Goal: Information Seeking & Learning: Learn about a topic

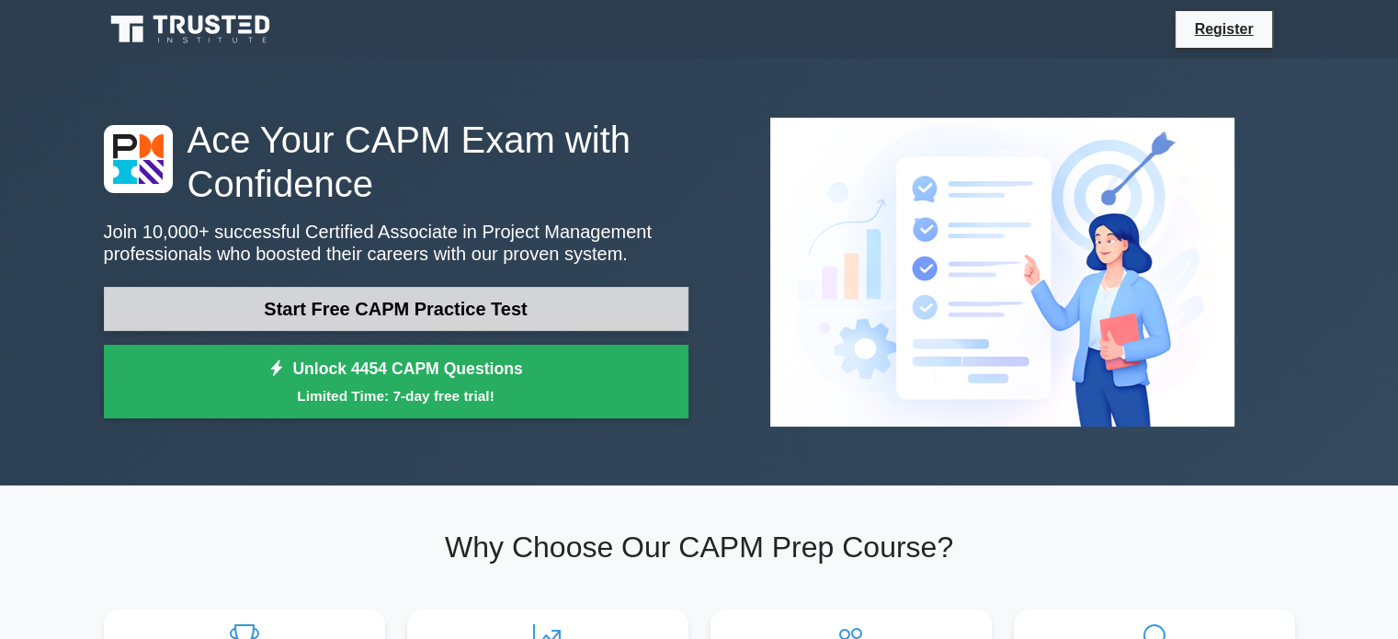
click at [320, 304] on link "Start Free CAPM Practice Test" at bounding box center [396, 309] width 585 height 44
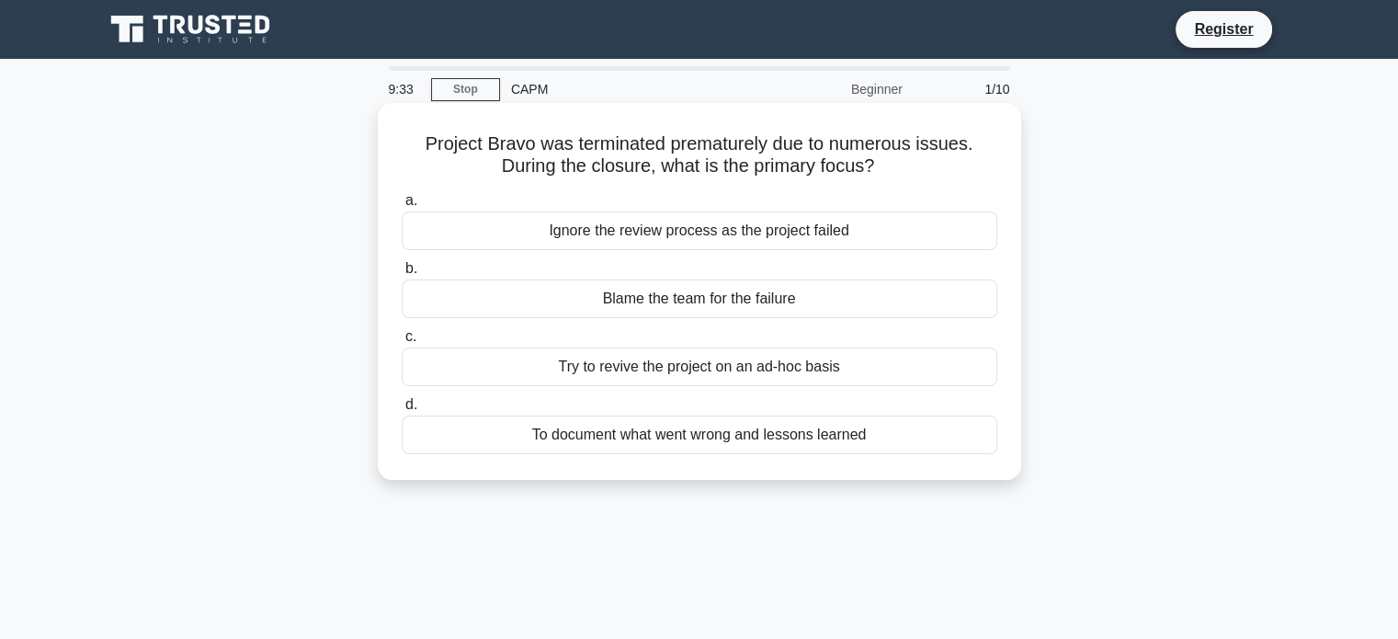
click at [632, 427] on div "To document what went wrong and lessons learned" at bounding box center [700, 434] width 596 height 39
click at [402, 411] on input "d. To document what went wrong and lessons learned" at bounding box center [402, 405] width 0 height 12
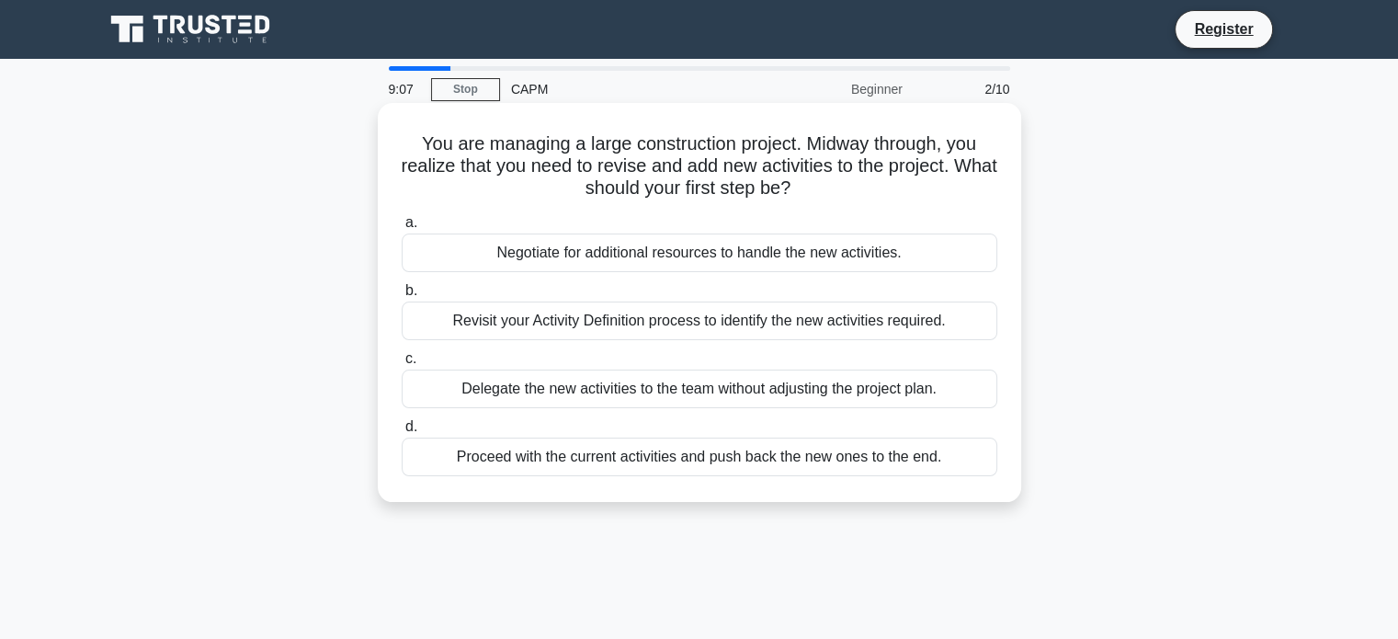
click at [605, 329] on div "Revisit your Activity Definition process to identify the new activities require…" at bounding box center [700, 320] width 596 height 39
click at [402, 297] on input "b. Revisit your Activity Definition process to identify the new activities requ…" at bounding box center [402, 291] width 0 height 12
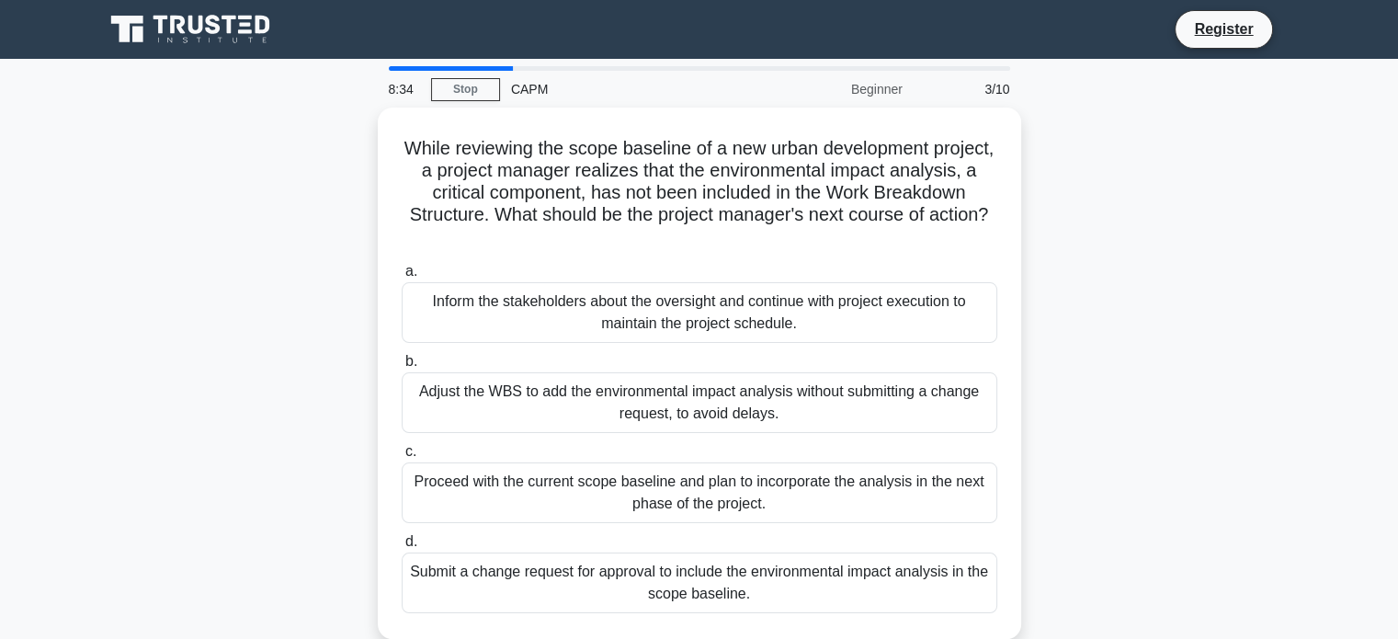
click at [375, 382] on div "While reviewing the scope baseline of a new urban development project, a projec…" at bounding box center [699, 384] width 1213 height 553
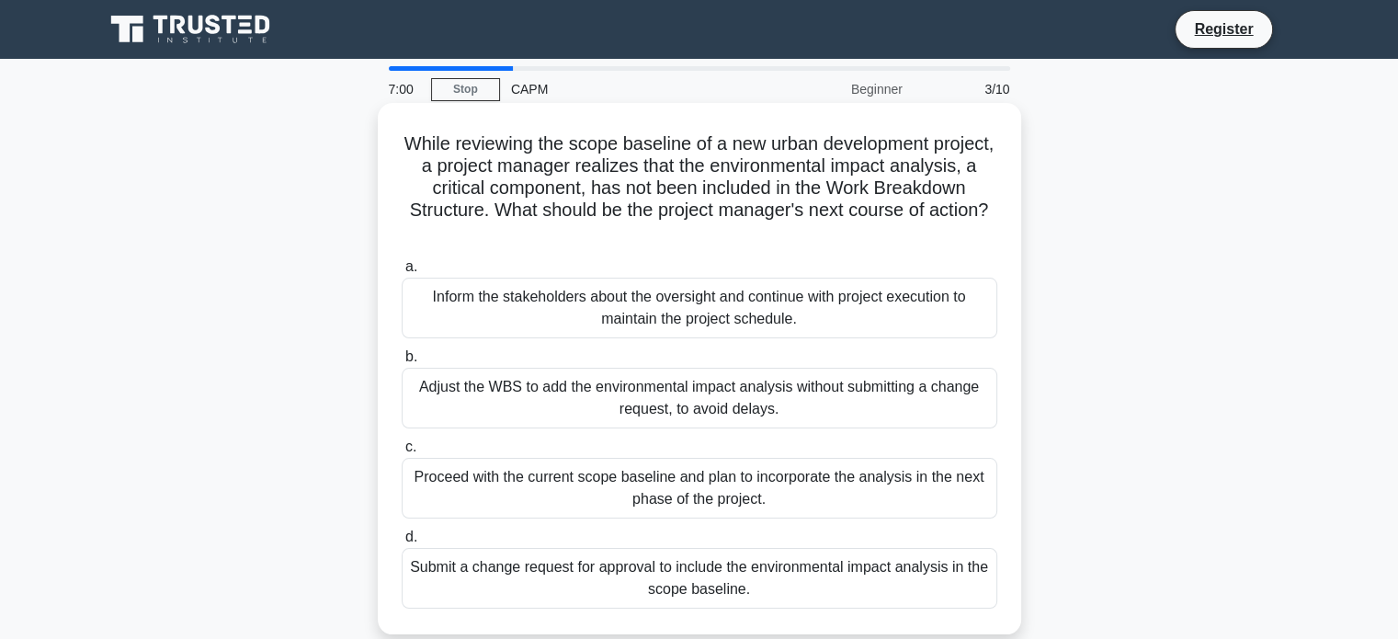
click at [522, 578] on div "Submit a change request for approval to include the environmental impact analys…" at bounding box center [700, 578] width 596 height 61
click at [402, 543] on input "d. Submit a change request for approval to include the environmental impact ana…" at bounding box center [402, 537] width 0 height 12
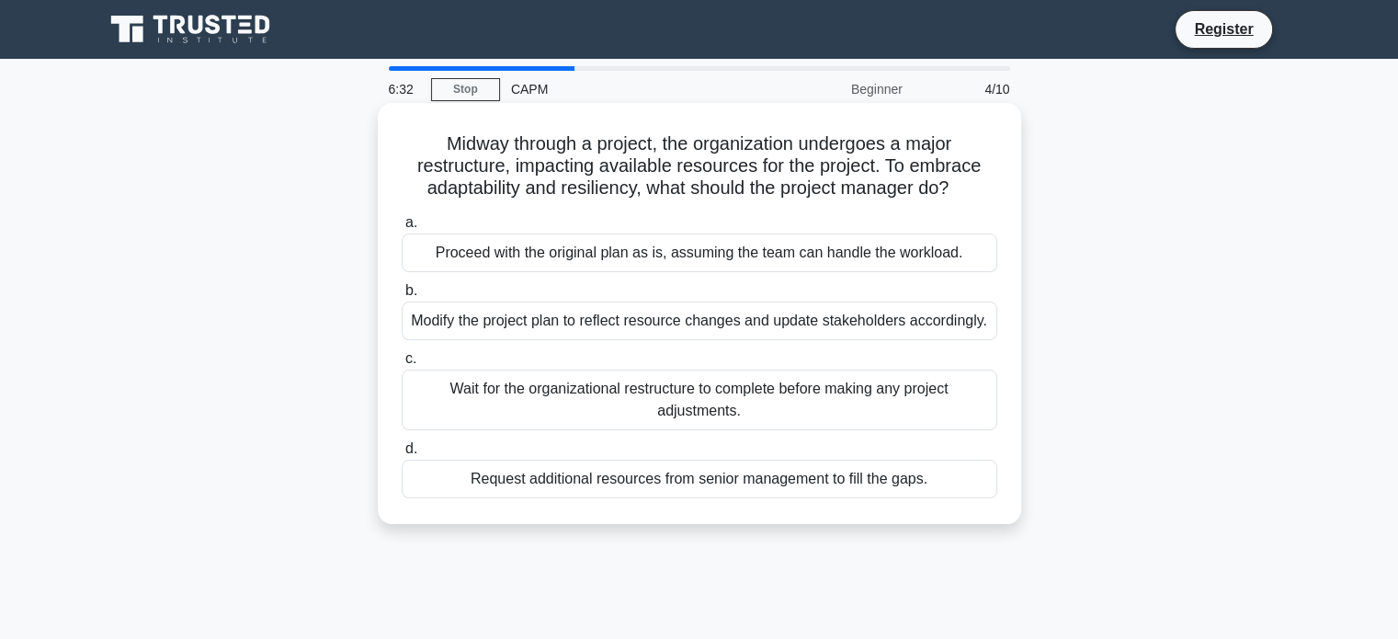
click at [574, 311] on div "Modify the project plan to reflect resource changes and update stakeholders acc…" at bounding box center [700, 320] width 596 height 39
click at [402, 297] on input "b. Modify the project plan to reflect resource changes and update stakeholders …" at bounding box center [402, 291] width 0 height 12
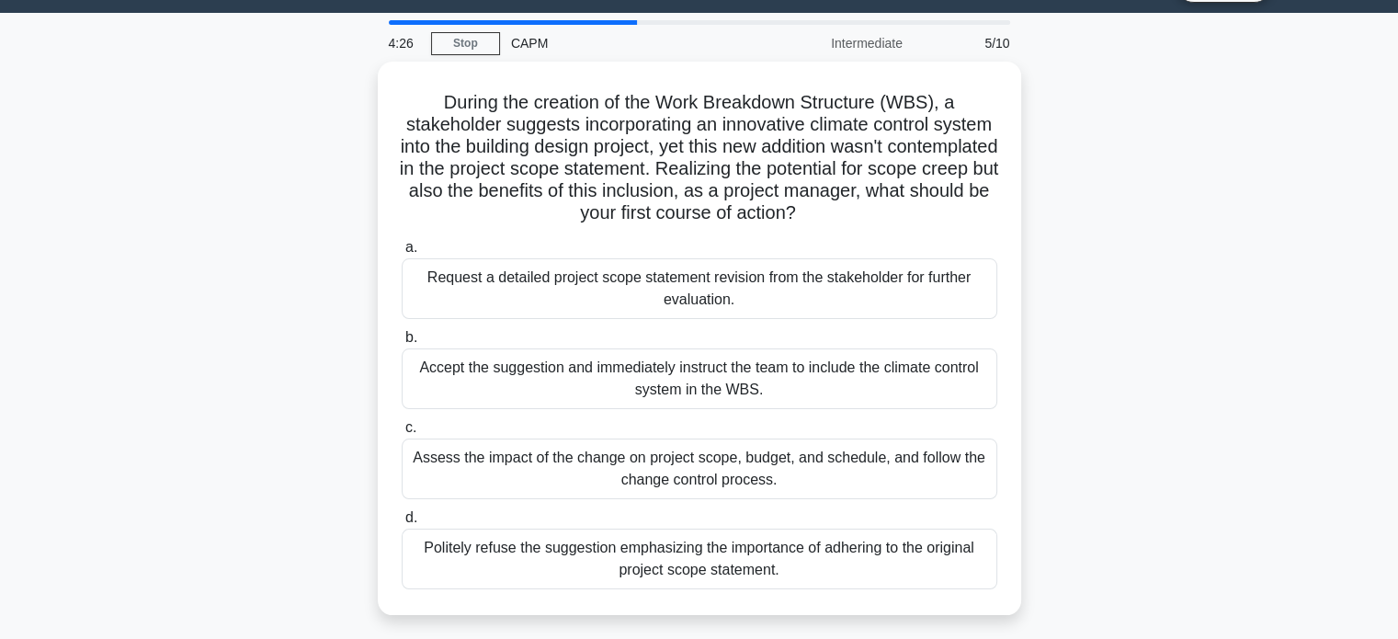
scroll to position [77, 0]
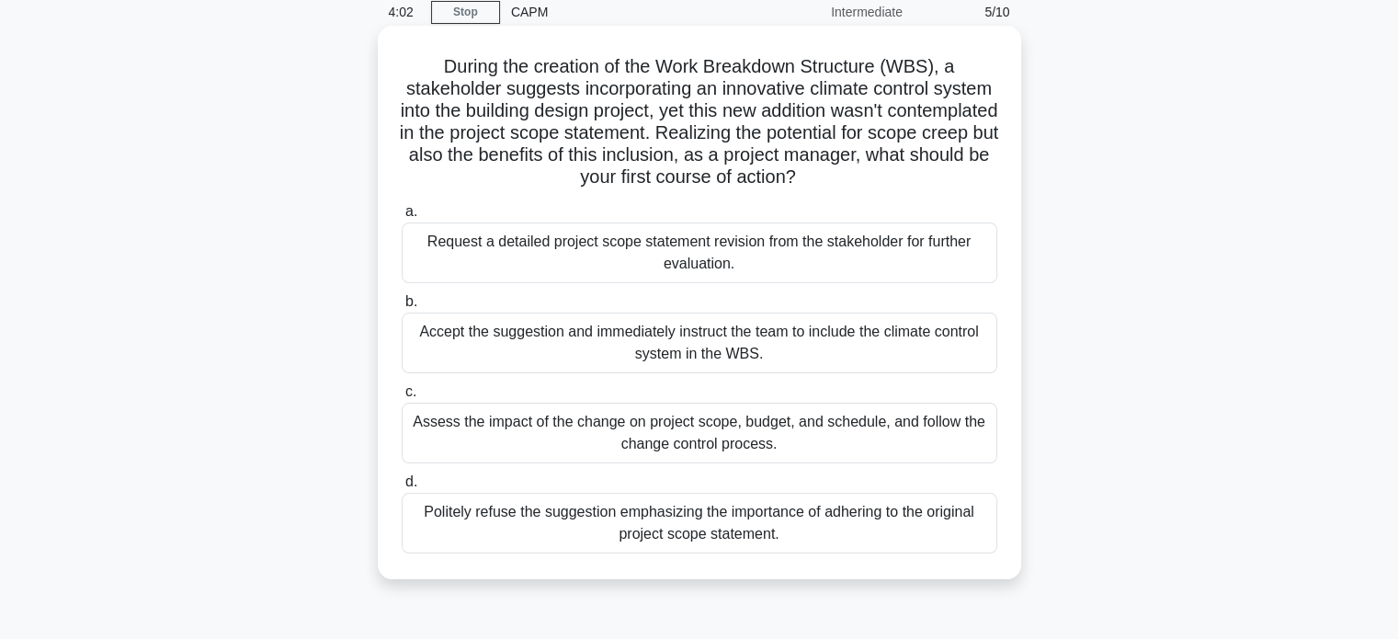
click at [685, 249] on div "Request a detailed project scope statement revision from the stakeholder for fu…" at bounding box center [700, 252] width 596 height 61
click at [402, 218] on input "a. Request a detailed project scope statement revision from the stakeholder for…" at bounding box center [402, 212] width 0 height 12
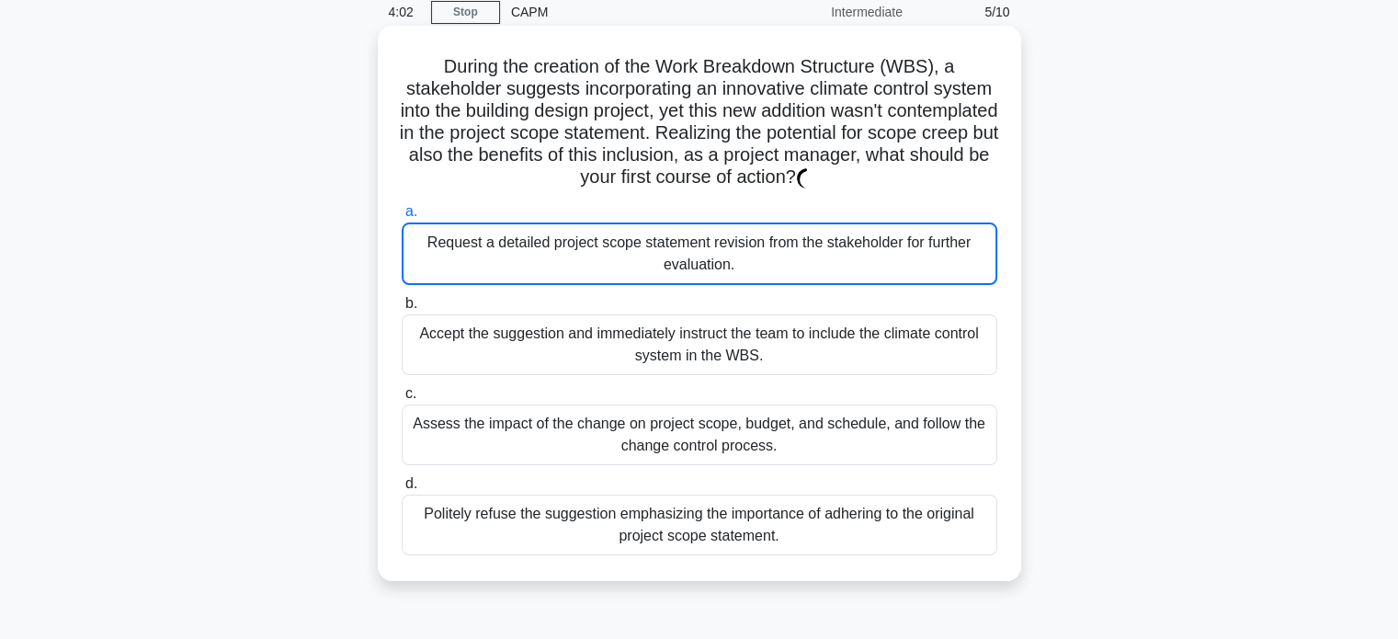
scroll to position [0, 0]
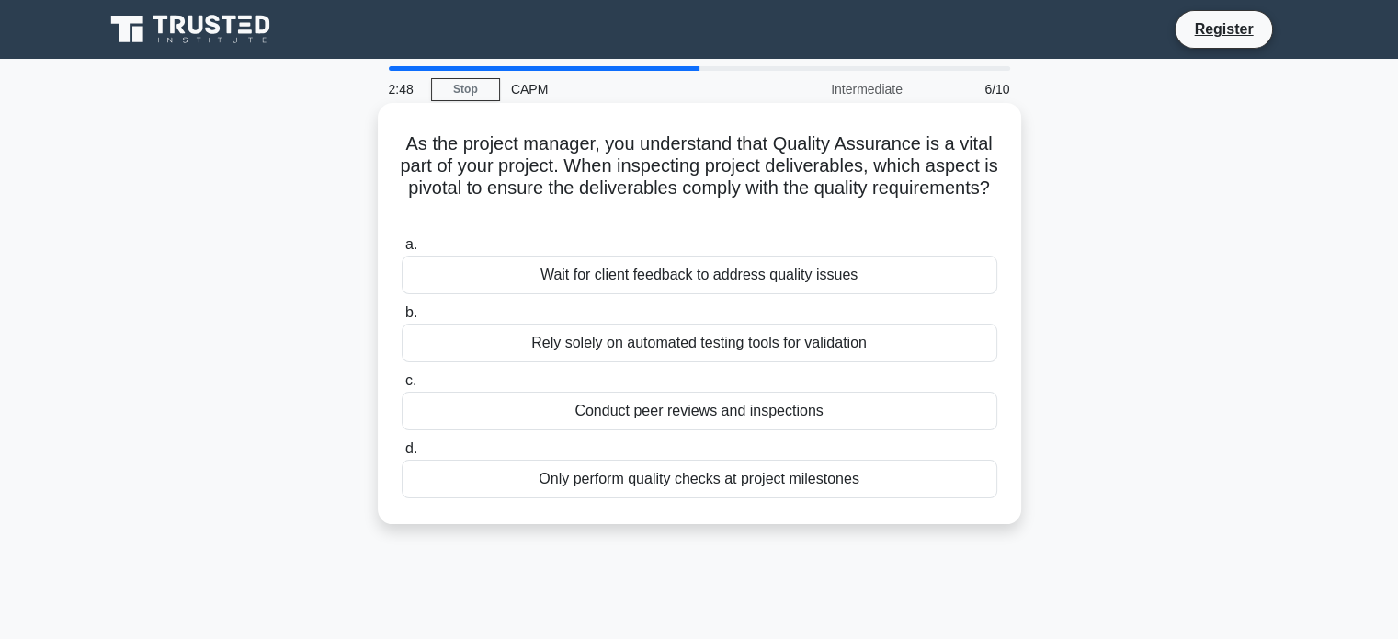
click at [705, 401] on div "Conduct peer reviews and inspections" at bounding box center [700, 411] width 596 height 39
click at [402, 387] on input "c. Conduct peer reviews and inspections" at bounding box center [402, 381] width 0 height 12
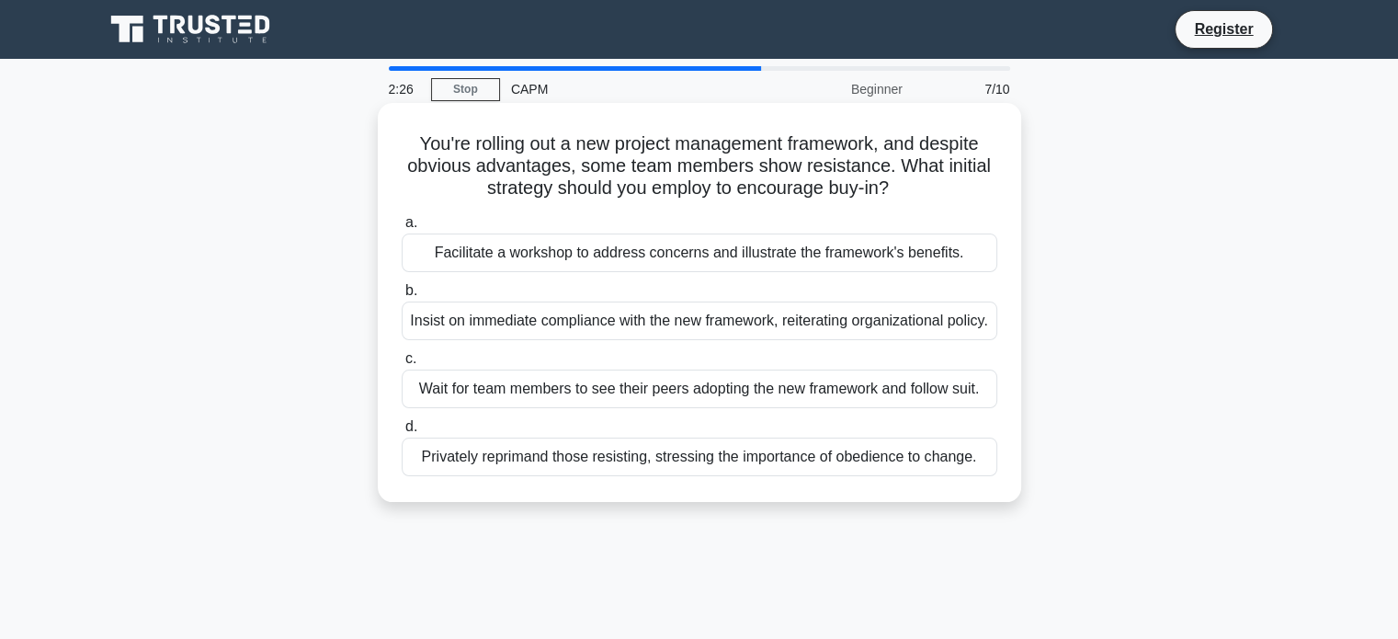
click at [737, 255] on div "Facilitate a workshop to address concerns and illustrate the framework's benefi…" at bounding box center [700, 252] width 596 height 39
click at [402, 229] on input "a. Facilitate a workshop to address concerns and illustrate the framework's ben…" at bounding box center [402, 223] width 0 height 12
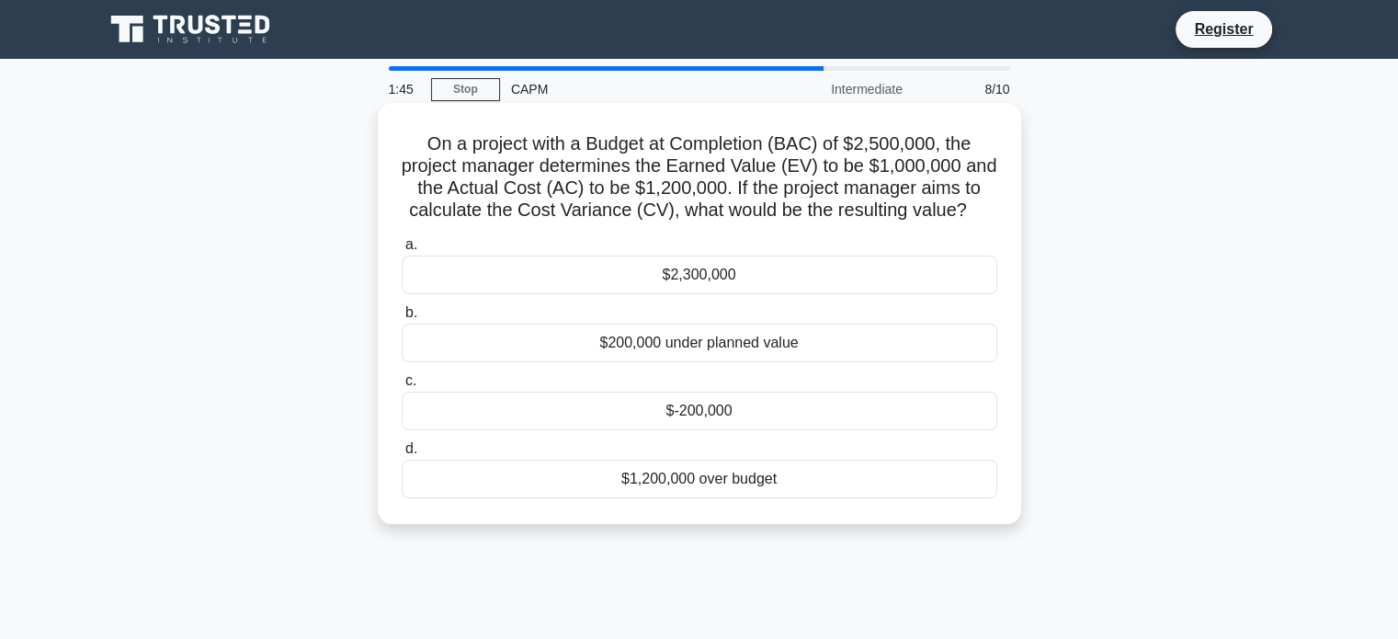
click at [716, 355] on div "$200,000 under planned value" at bounding box center [700, 343] width 596 height 39
click at [402, 319] on input "b. $200,000 under planned value" at bounding box center [402, 313] width 0 height 12
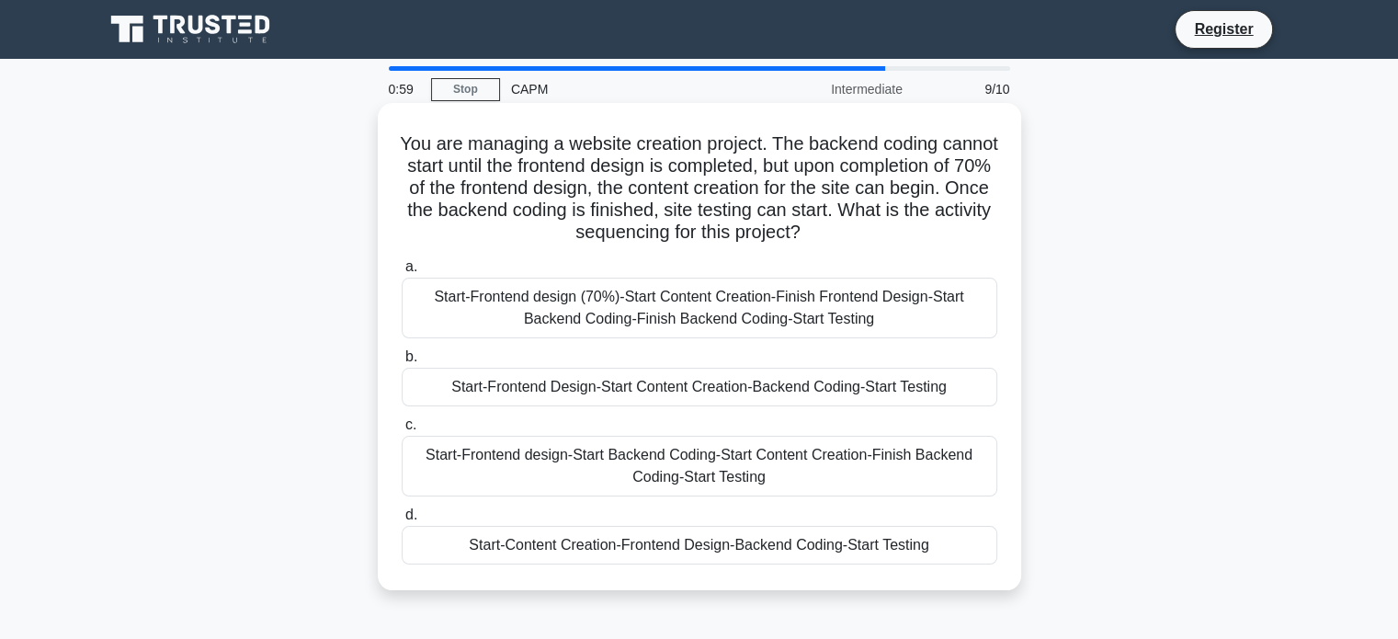
click at [732, 319] on div "Start-Frontend design (70%)-Start Content Creation-Finish Frontend Design-Start…" at bounding box center [700, 308] width 596 height 61
click at [402, 273] on input "a. Start-Frontend design (70%)-Start Content Creation-Finish Frontend Design-St…" at bounding box center [402, 267] width 0 height 12
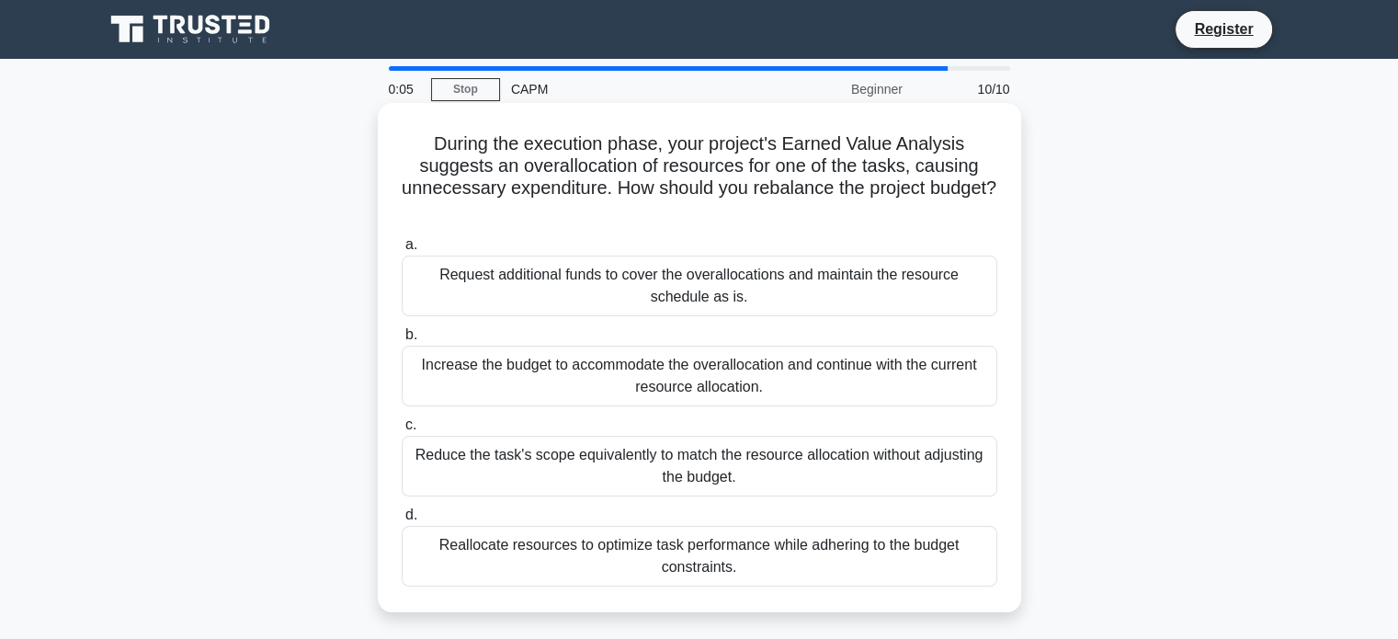
click at [705, 543] on div "Reallocate resources to optimize task performance while adhering to the budget …" at bounding box center [700, 556] width 596 height 61
click at [402, 521] on input "d. Reallocate resources to optimize task performance while adhering to the budg…" at bounding box center [402, 515] width 0 height 12
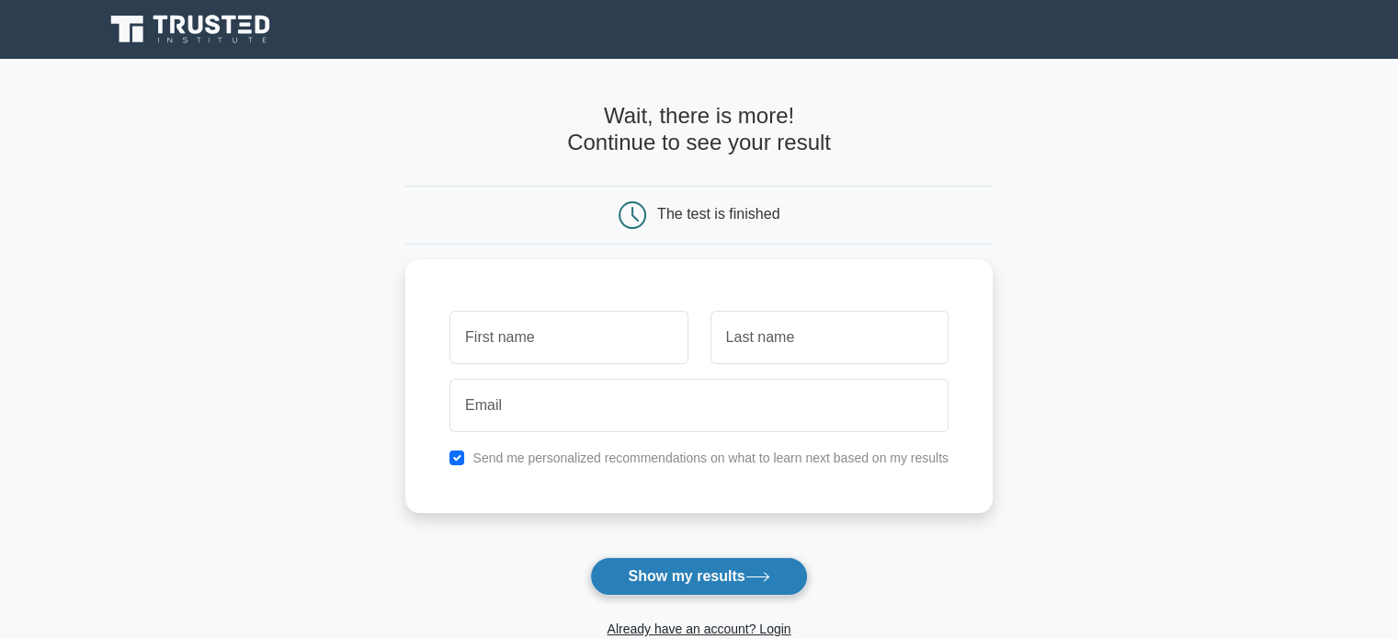
click at [703, 584] on button "Show my results" at bounding box center [698, 576] width 217 height 39
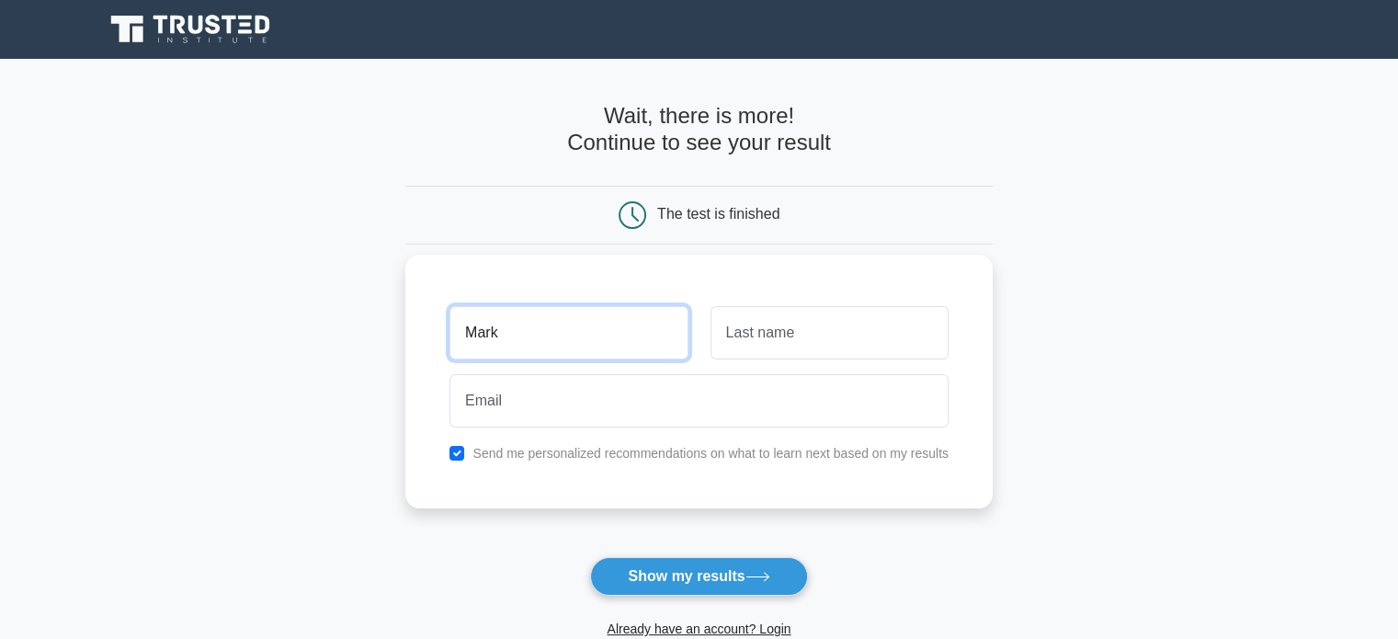
type input "Mark"
click at [758, 318] on input "text" at bounding box center [829, 332] width 238 height 53
type input "Jet"
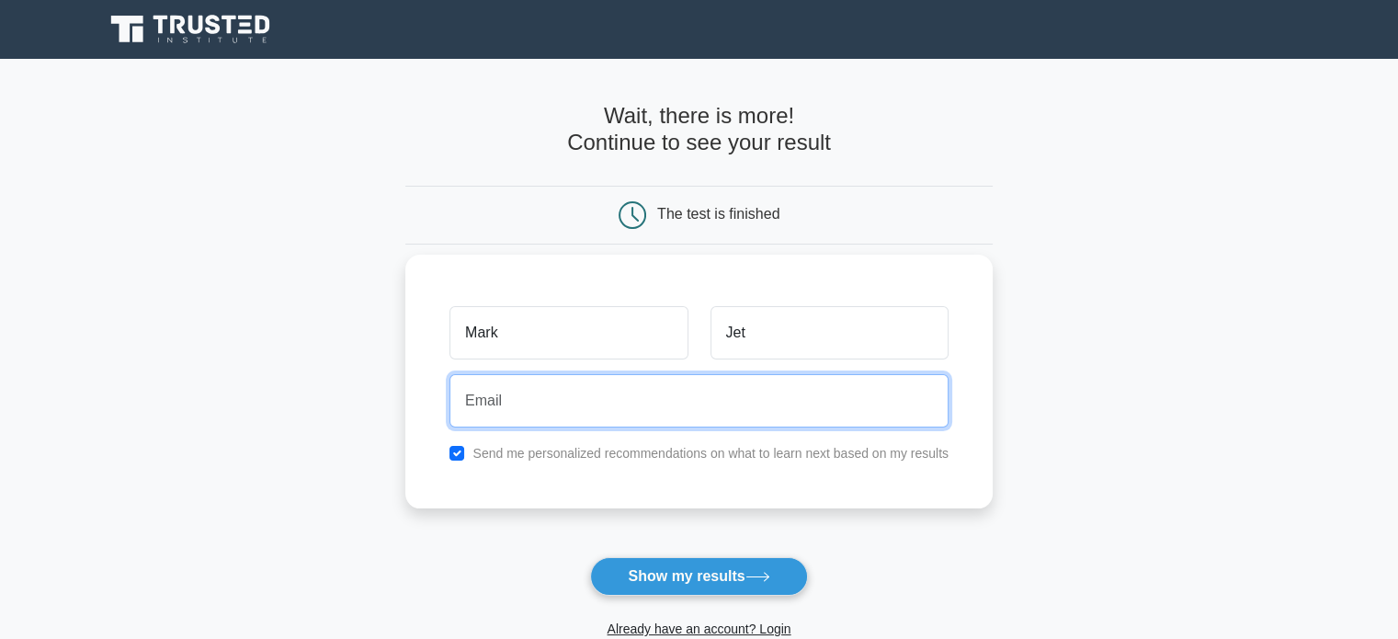
click at [680, 391] on input "email" at bounding box center [698, 400] width 499 height 53
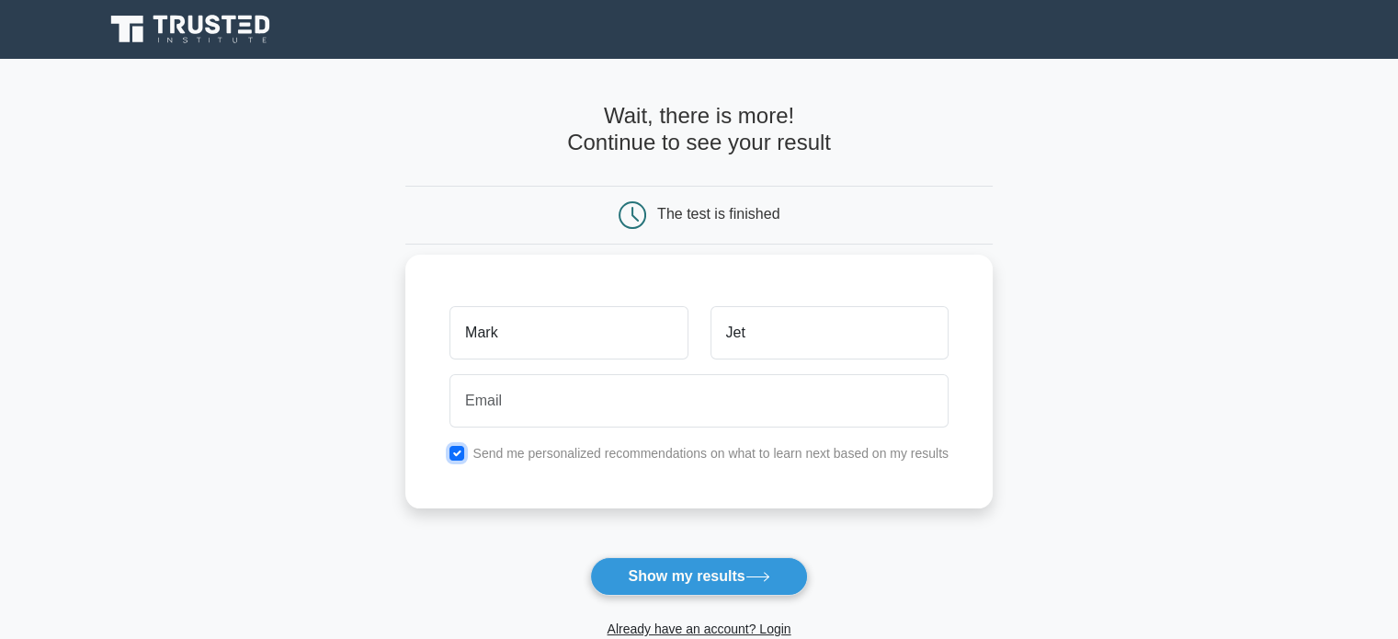
click at [463, 452] on input "checkbox" at bounding box center [456, 453] width 15 height 15
checkbox input "false"
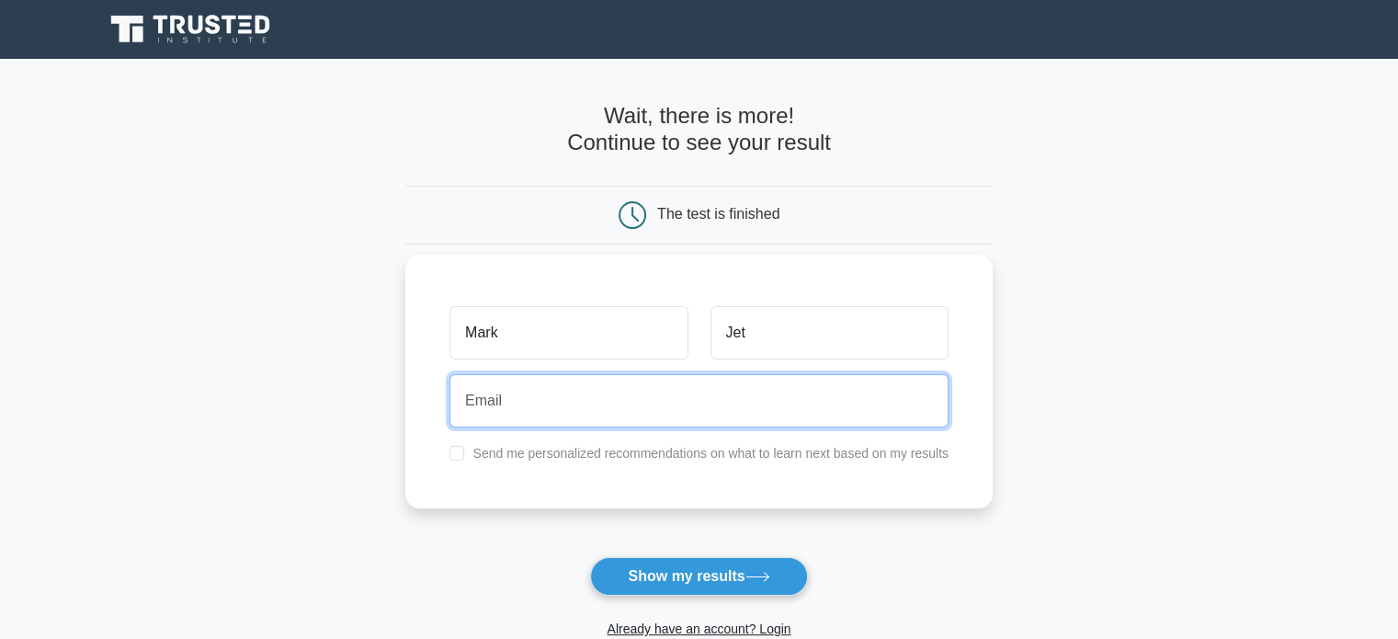
click at [539, 421] on input "email" at bounding box center [698, 400] width 499 height 53
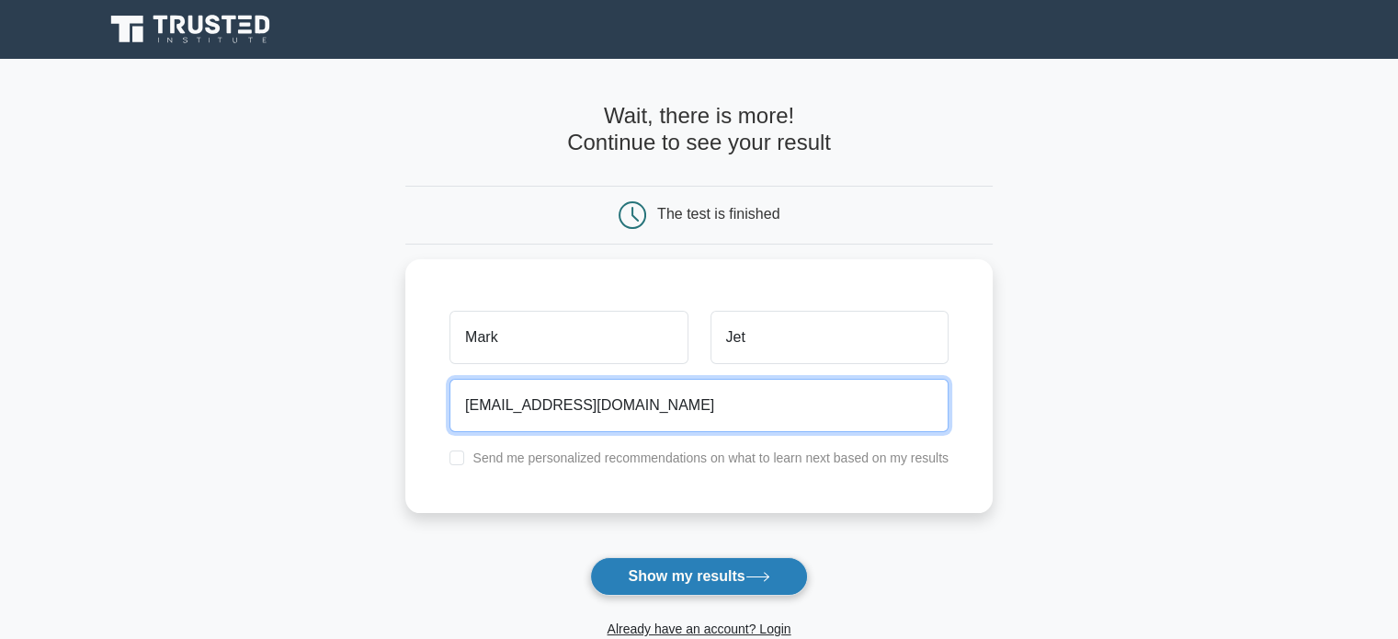
type input "markjet55555@gmail.com"
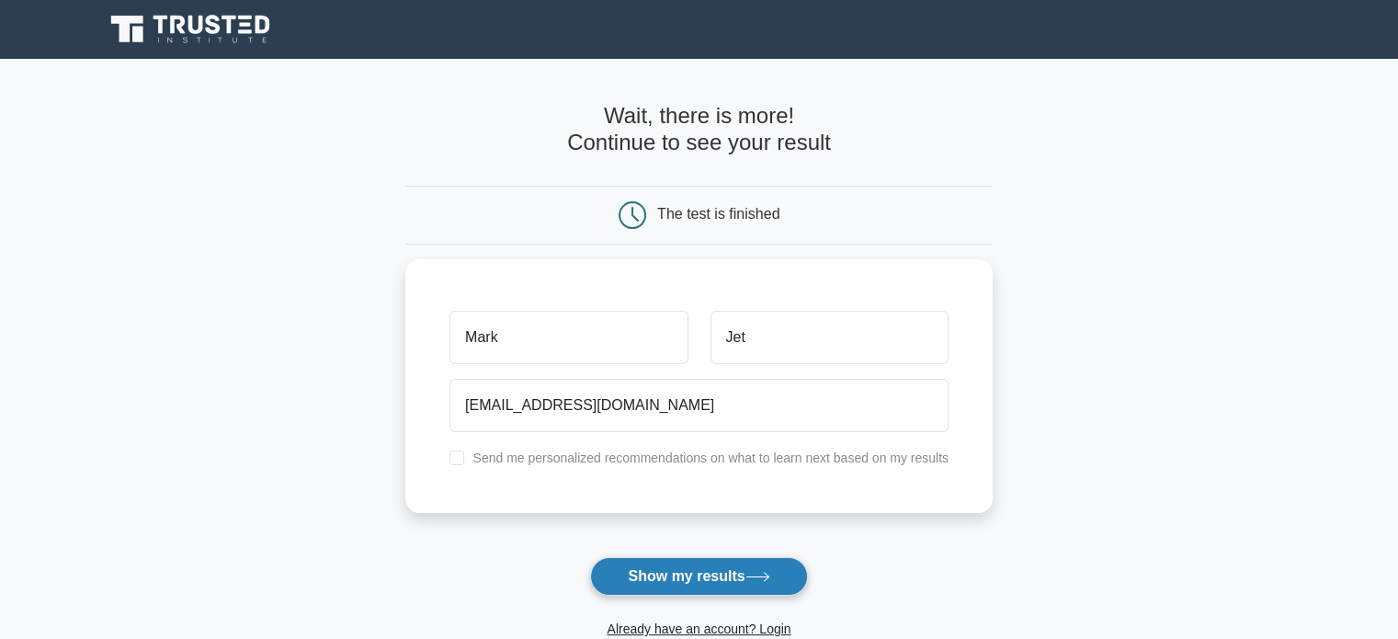
click at [770, 575] on icon at bounding box center [757, 577] width 25 height 10
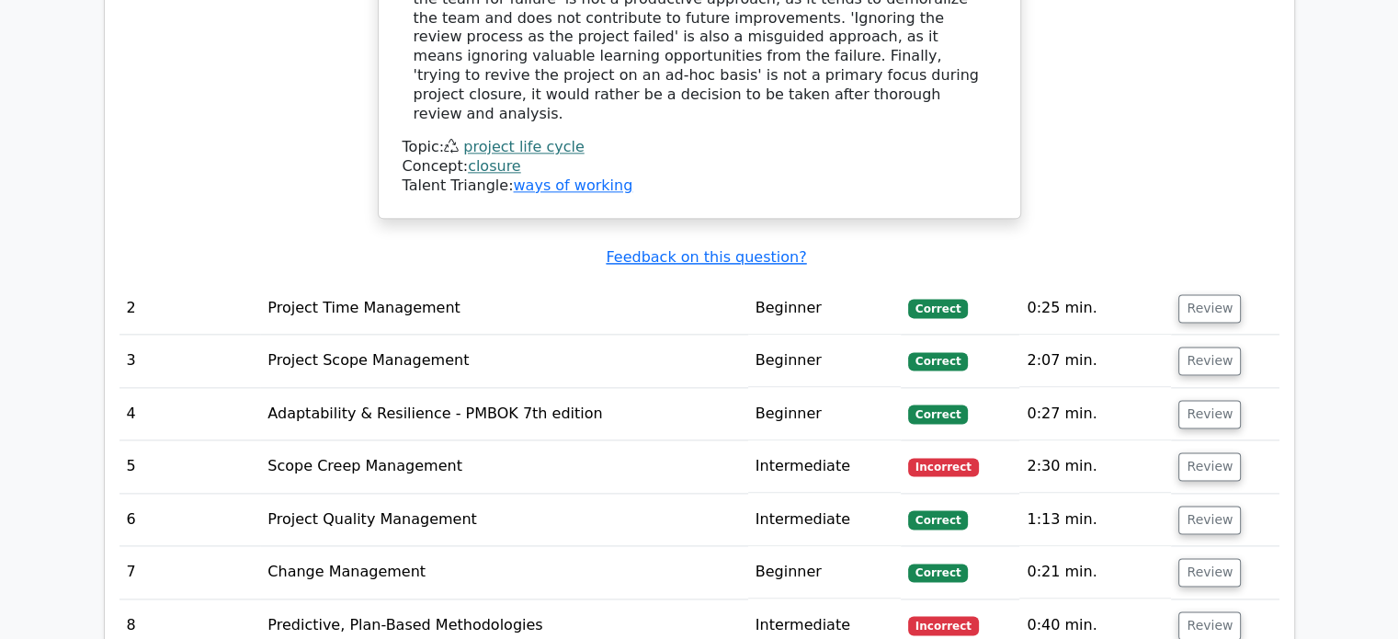
scroll to position [2342, 0]
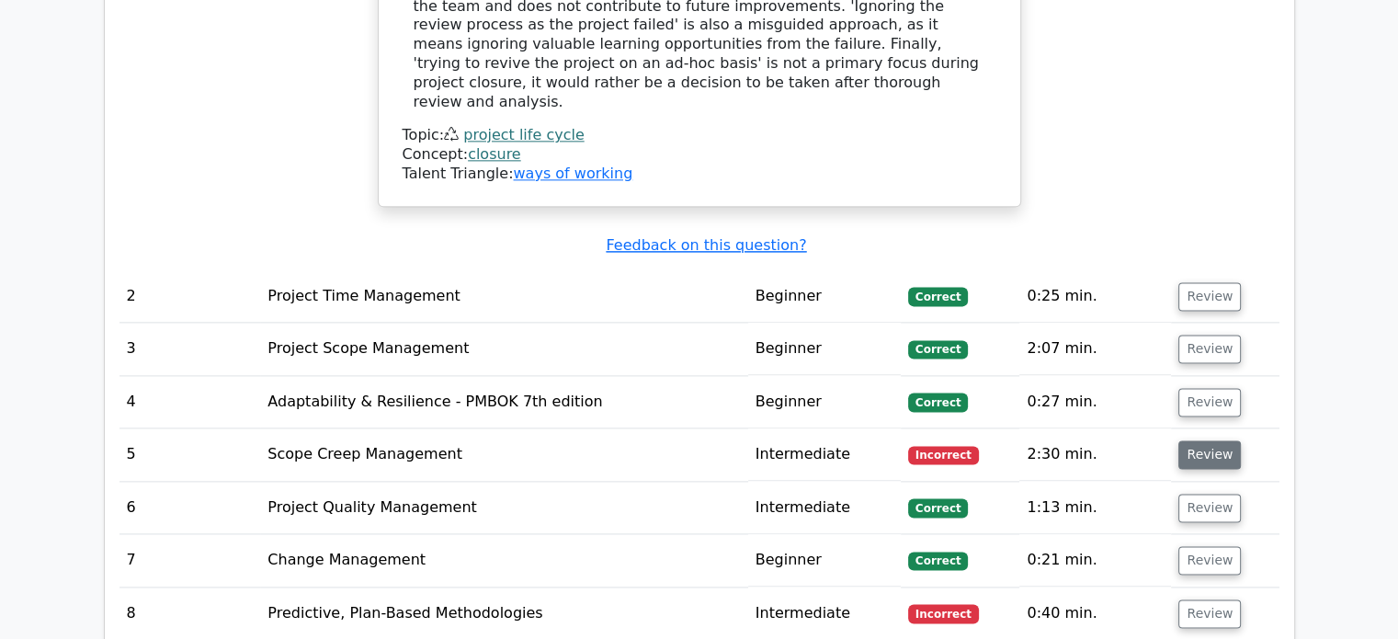
click at [1204, 440] on button "Review" at bounding box center [1209, 454] width 63 height 28
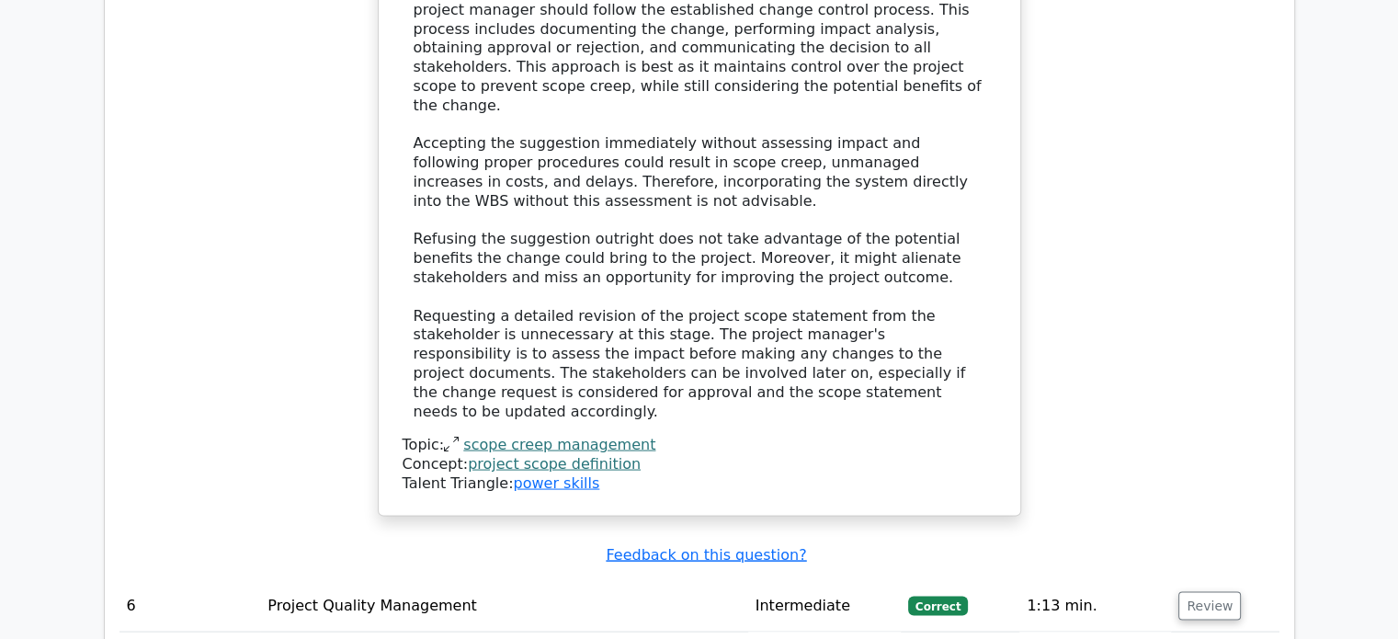
scroll to position [3787, 0]
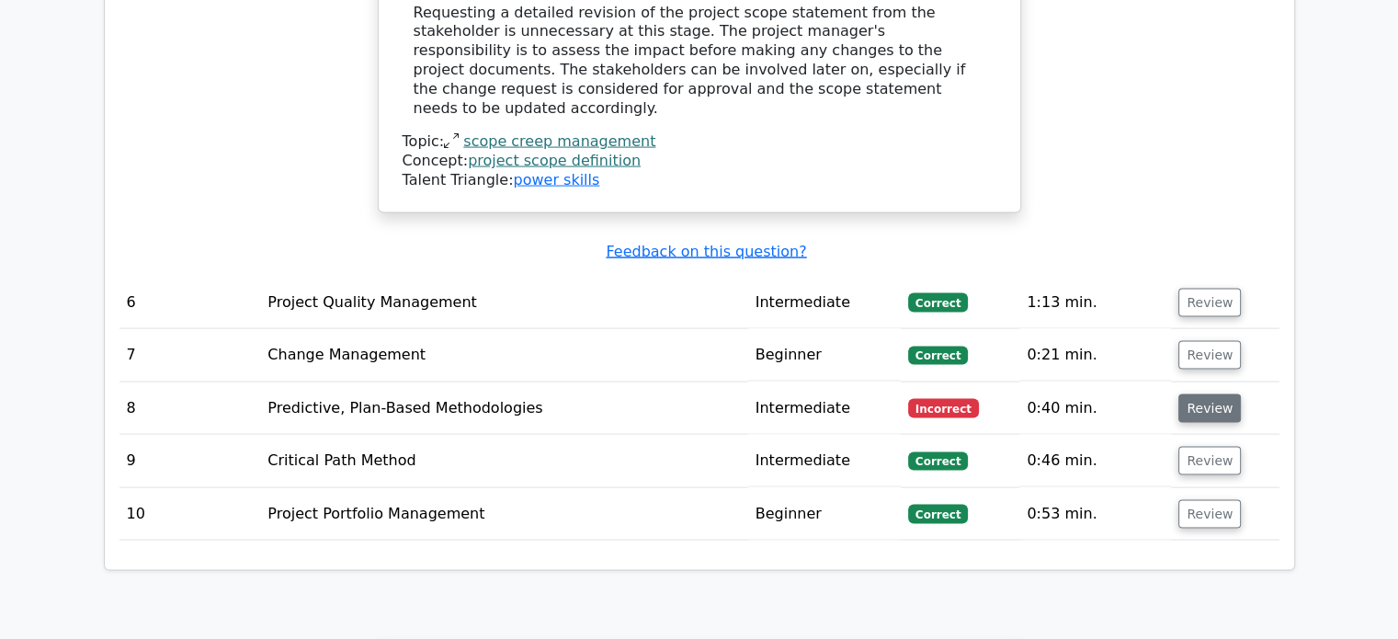
click at [1216, 394] on button "Review" at bounding box center [1209, 408] width 63 height 28
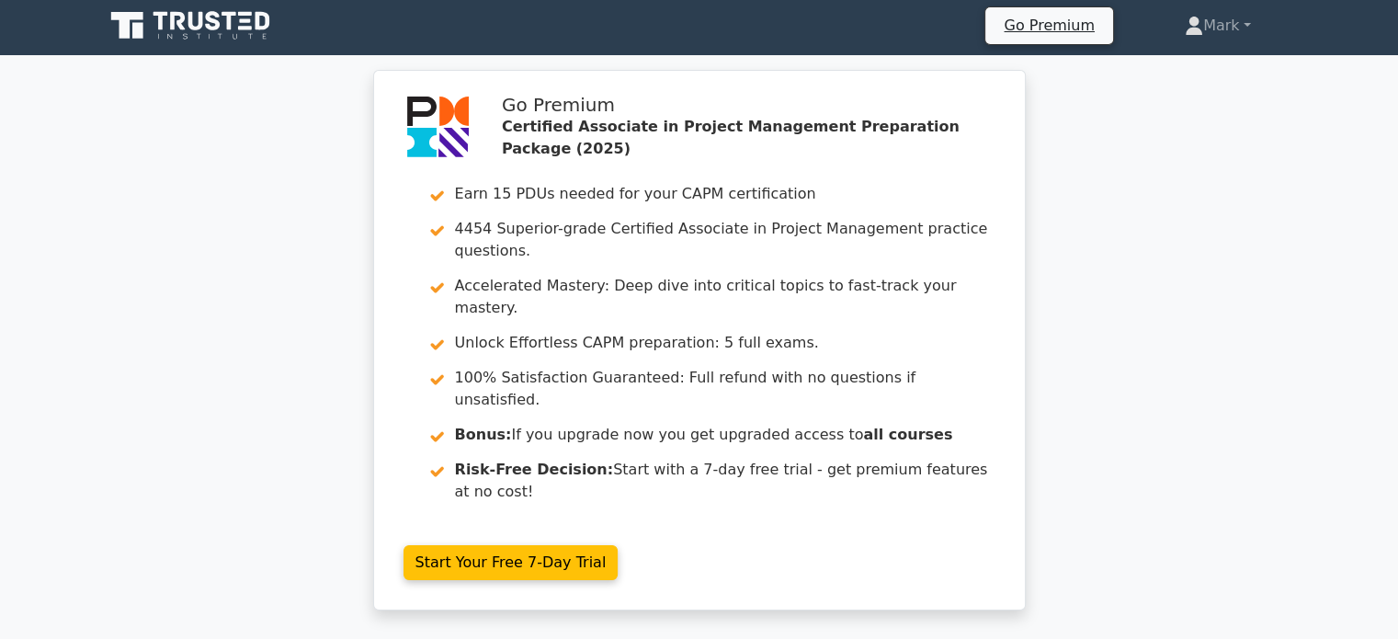
scroll to position [0, 0]
